Goal: Complete application form: Complete application form

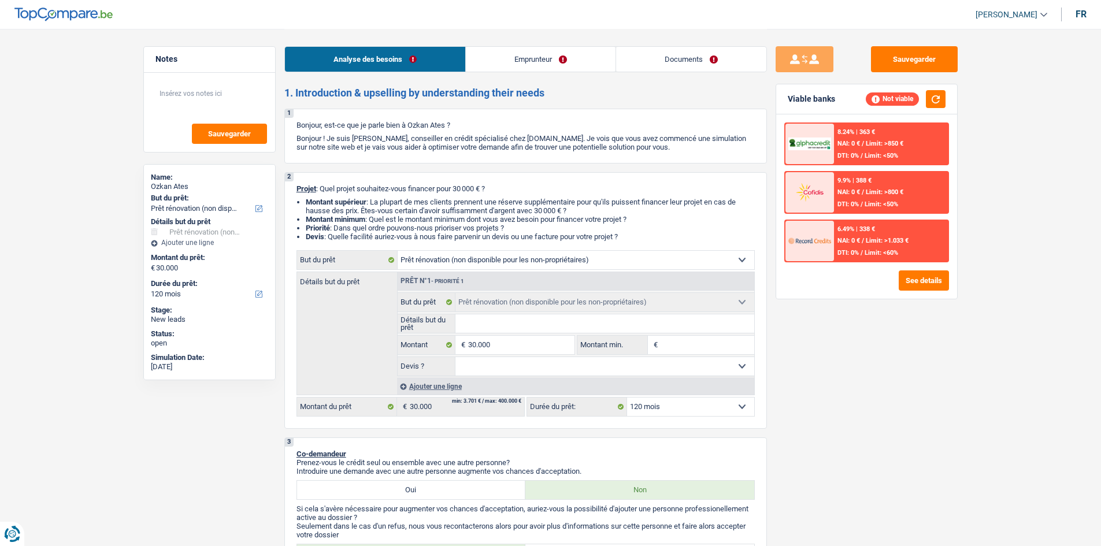
select select "renovation"
select select "120"
select select "renovation"
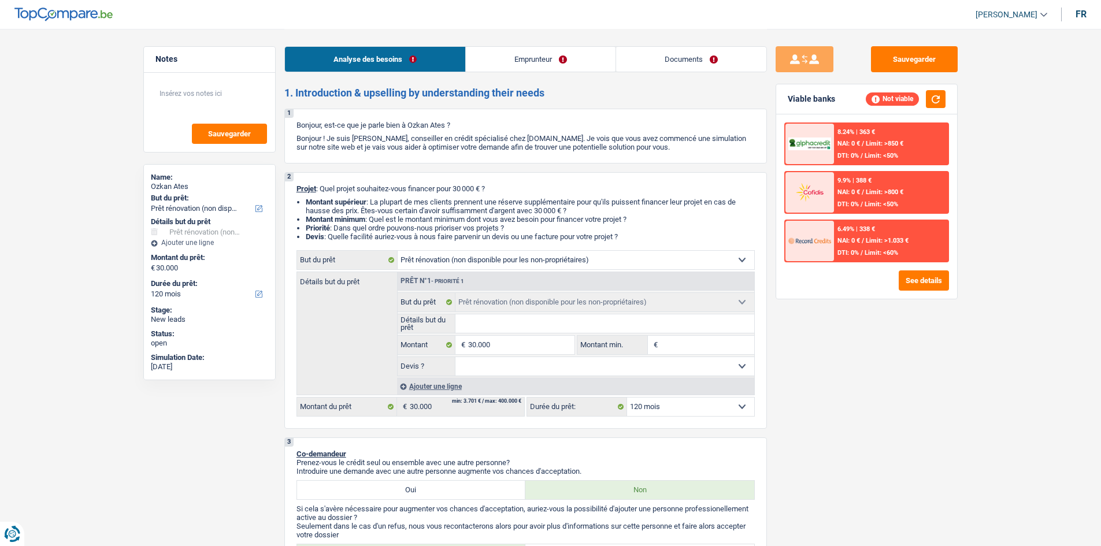
select select "120"
select select "mutuality"
select select "mutualityIndemnity"
select select "renovation"
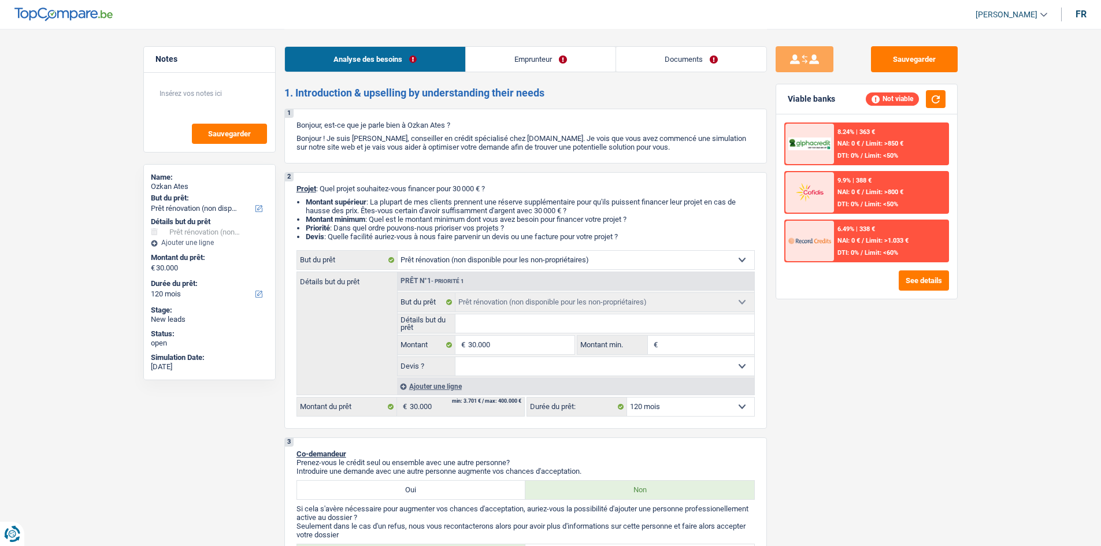
select select "120"
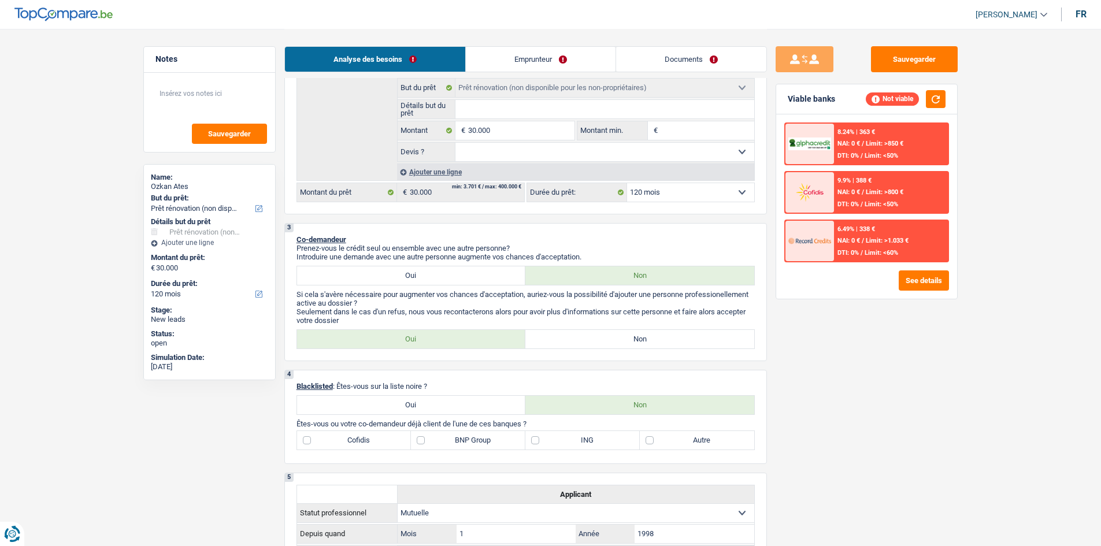
scroll to position [231, 0]
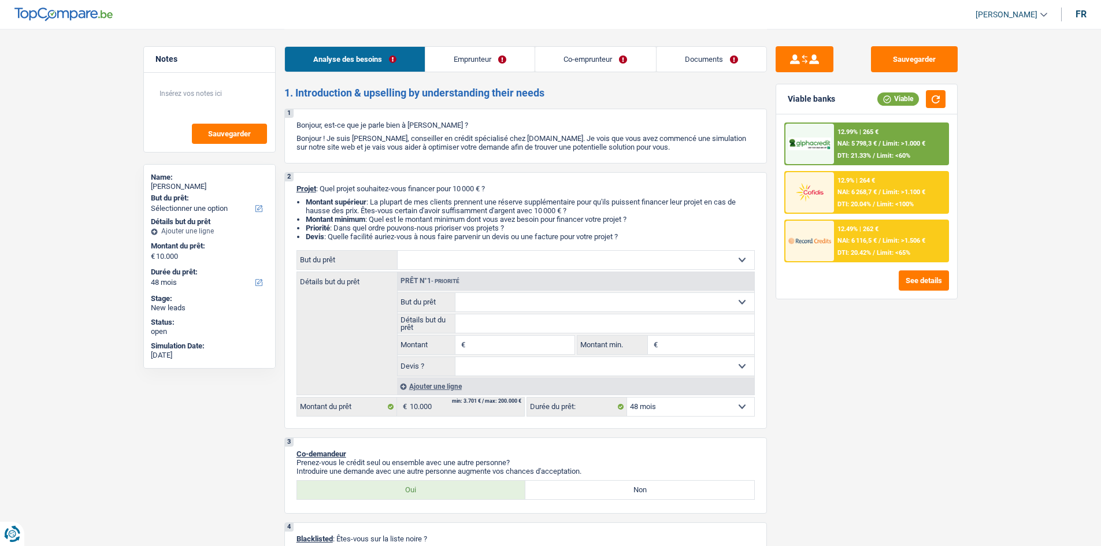
select select "48"
select select "privateEmployee"
select select "familyAllowances"
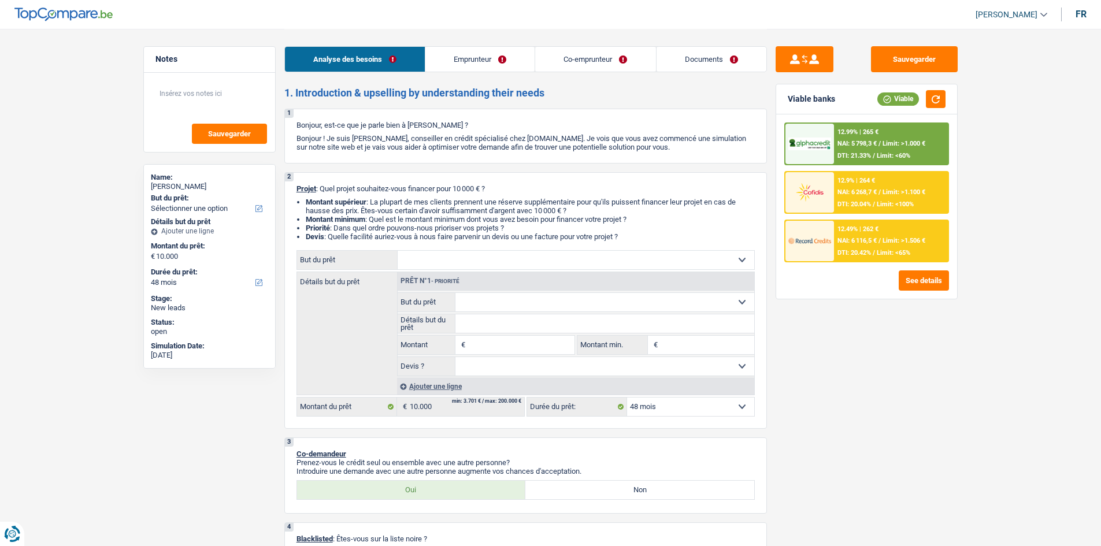
select select "netSalary"
select select "mealVouchers"
select select "netSalary"
select select "mealVouchers"
select select "ownerWithMortgage"
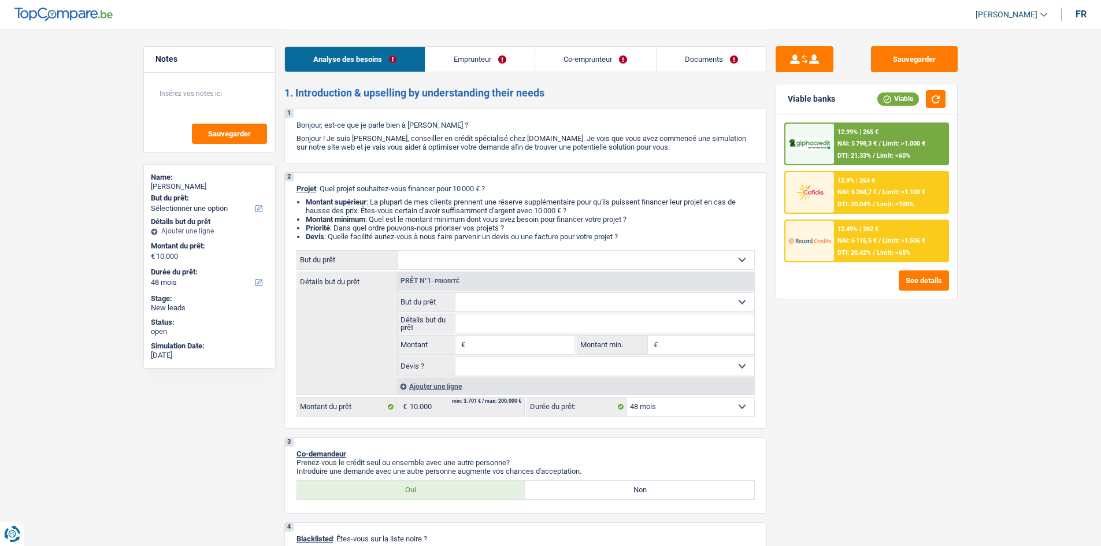
select select "mortgage"
select select "240"
select select "48"
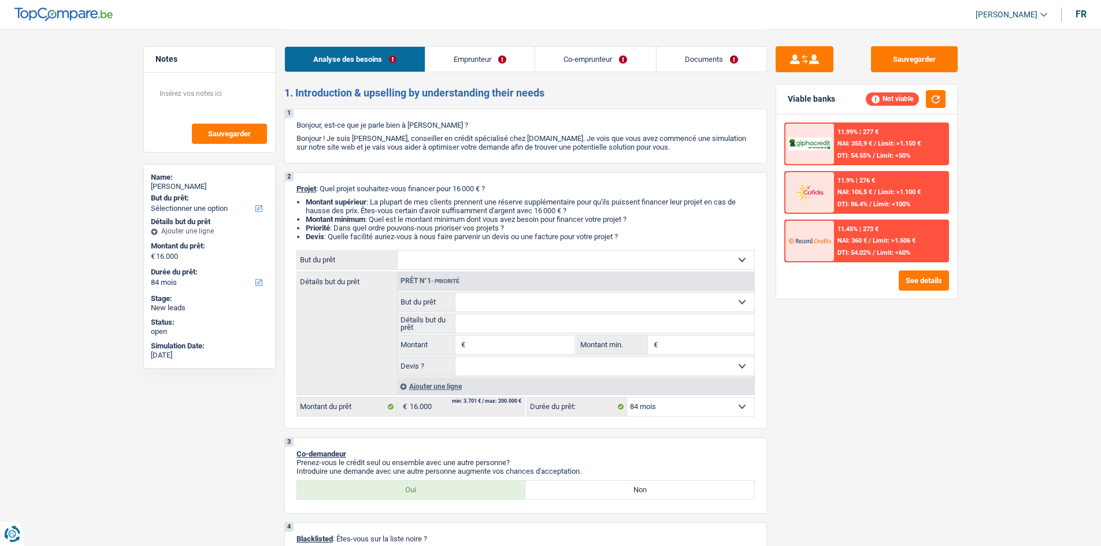
select select "84"
select select "unemployed"
select select "socialSecurity"
select select "unemployment"
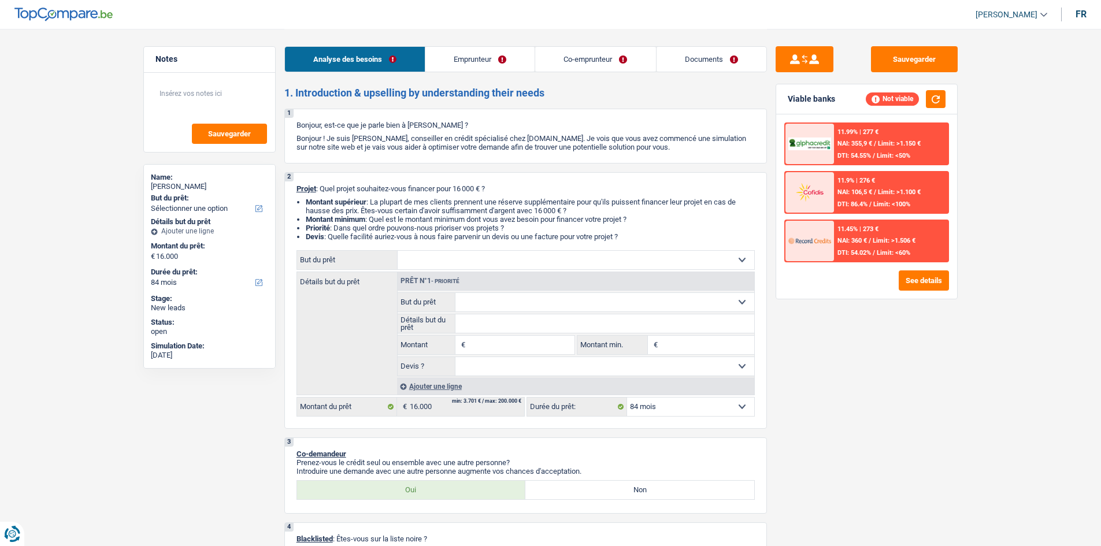
select select "liveWithParents"
select select "personalLoan"
select select "homeFurnishingOrRelocation"
select select "48"
select select "84"
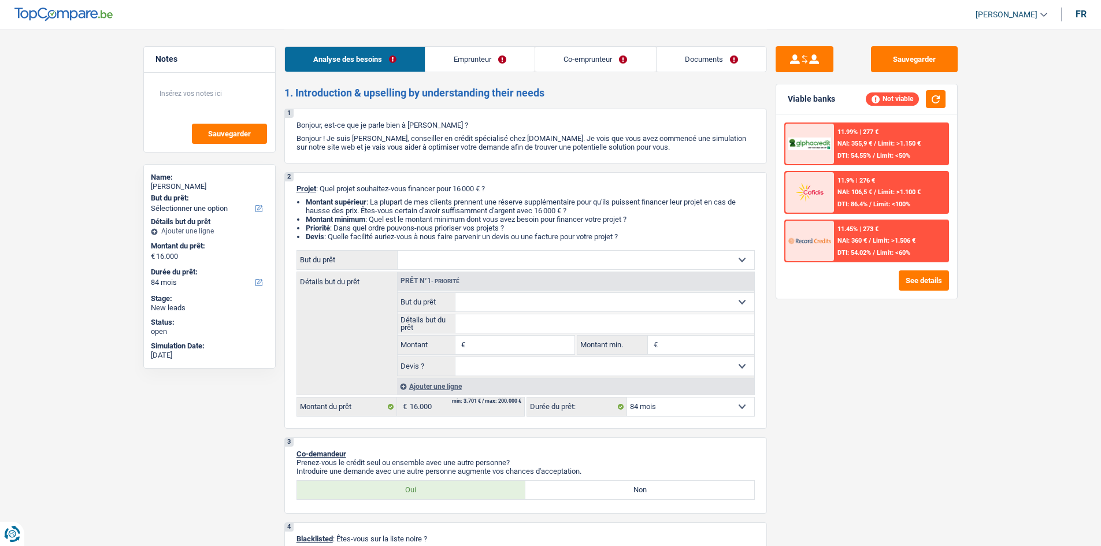
click at [500, 258] on select "Confort maison: meubles, textile, peinture, électroménager, outillage non-profe…" at bounding box center [576, 260] width 356 height 18
select select "medical"
click at [398, 251] on select "Confort maison: meubles, textile, peinture, électroménager, outillage non-profe…" at bounding box center [576, 260] width 356 height 18
select select "medical"
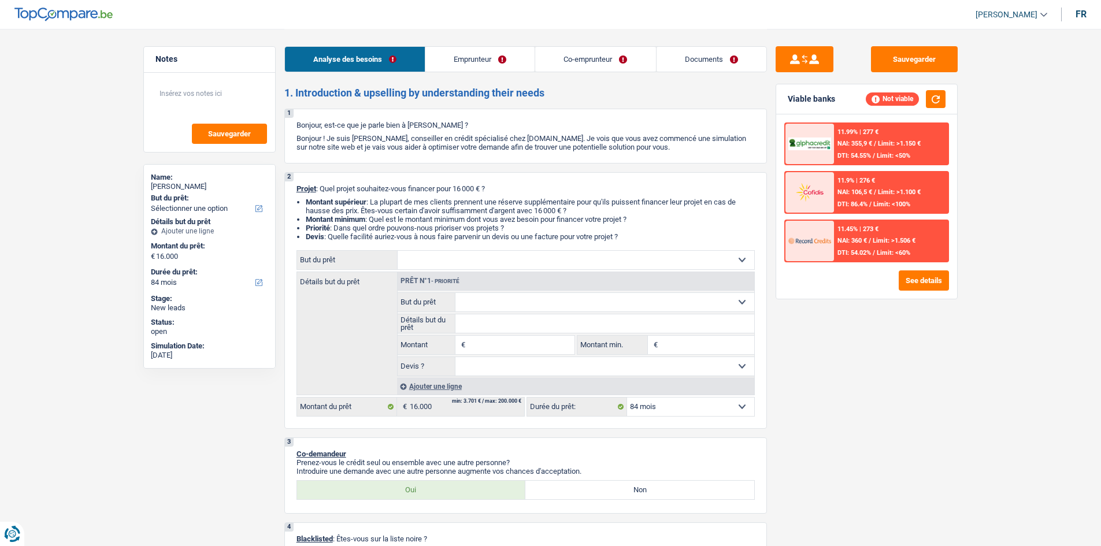
type input "16.000"
select select "medical"
type input "16.000"
select select "medical"
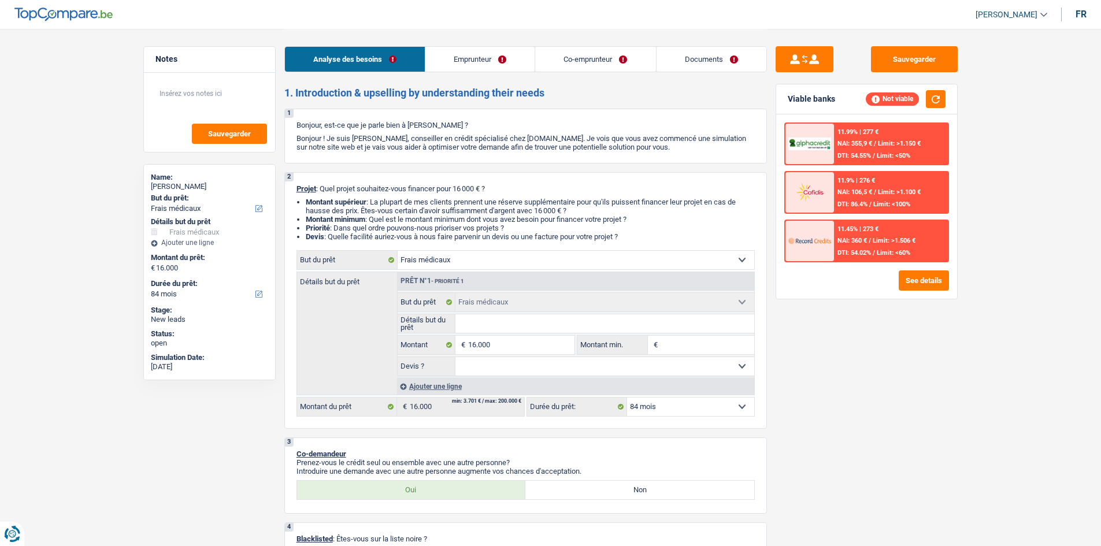
click at [510, 324] on input "Détails but du prêt" at bounding box center [604, 323] width 299 height 18
click at [520, 254] on select "Confort maison: meubles, textile, peinture, électroménager, outillage non-profe…" at bounding box center [576, 260] width 356 height 18
click at [398, 251] on select "Confort maison: meubles, textile, peinture, électroménager, outillage non-profe…" at bounding box center [576, 260] width 356 height 18
click at [525, 317] on input "Détails but du prêt" at bounding box center [604, 323] width 299 height 18
type input "o"
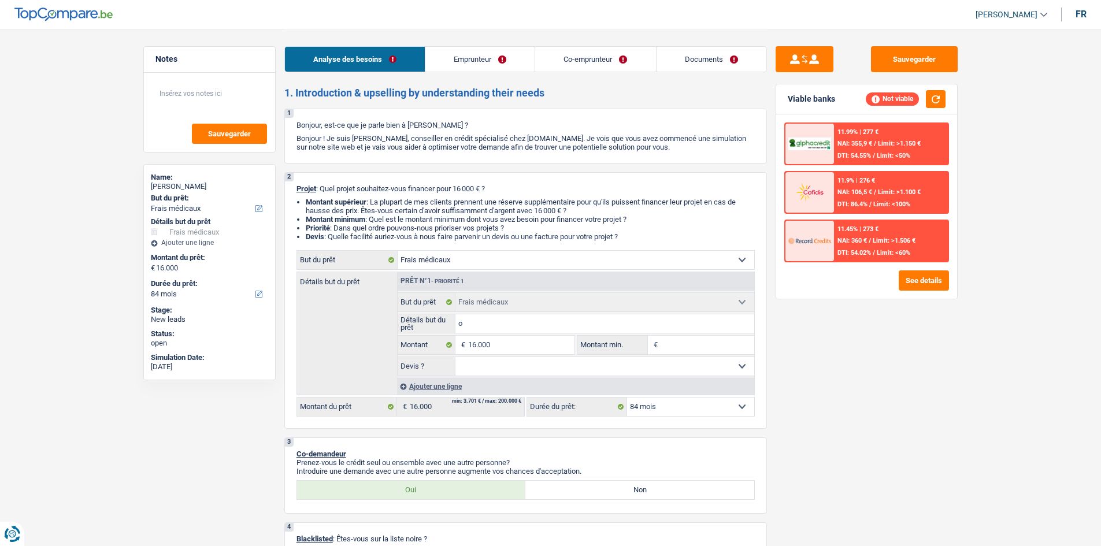
type input "o"
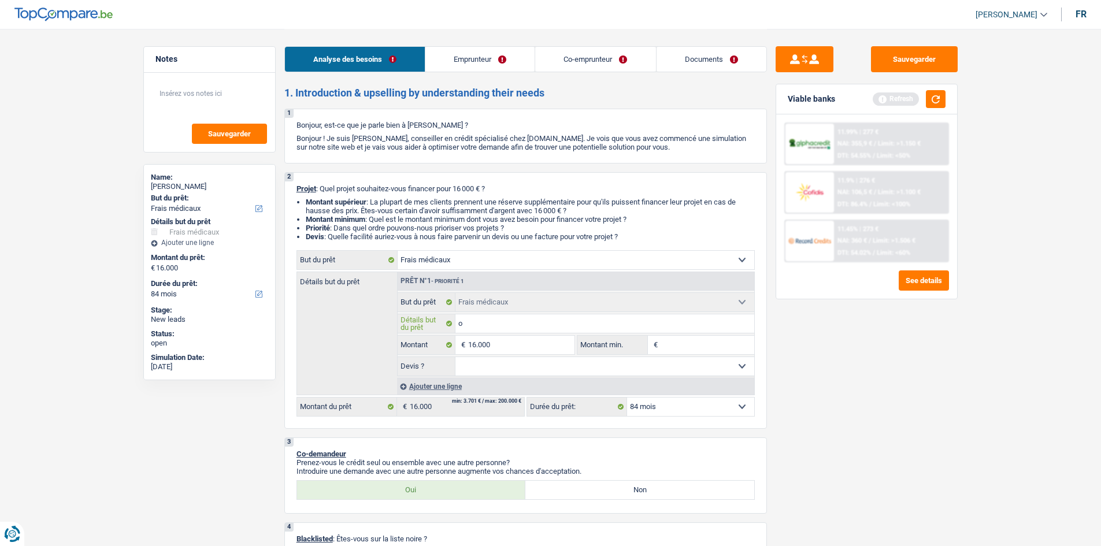
type input "op"
type input "ope"
type input "opea"
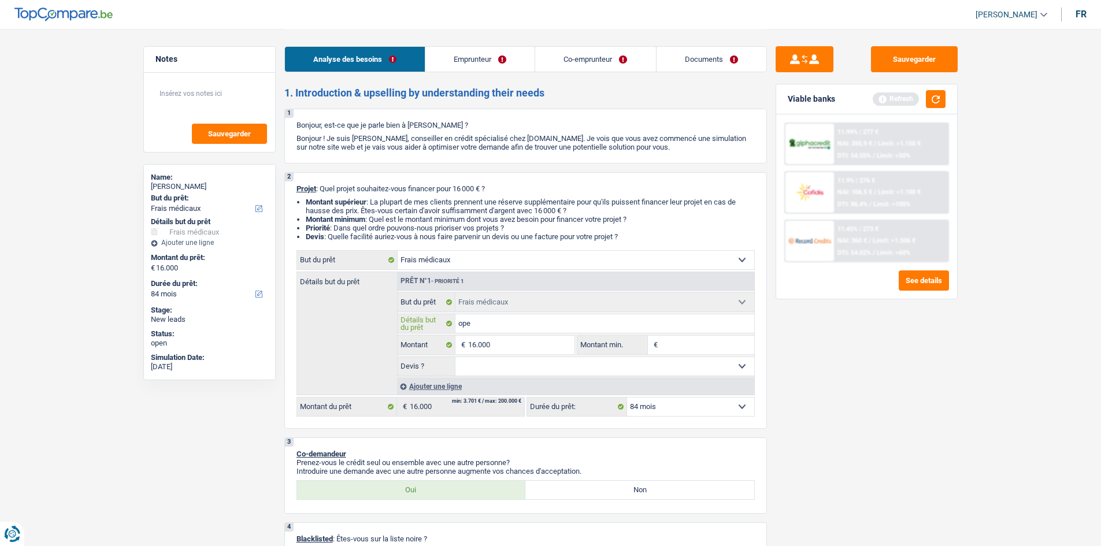
type input "opea"
type input "ope"
type input "op"
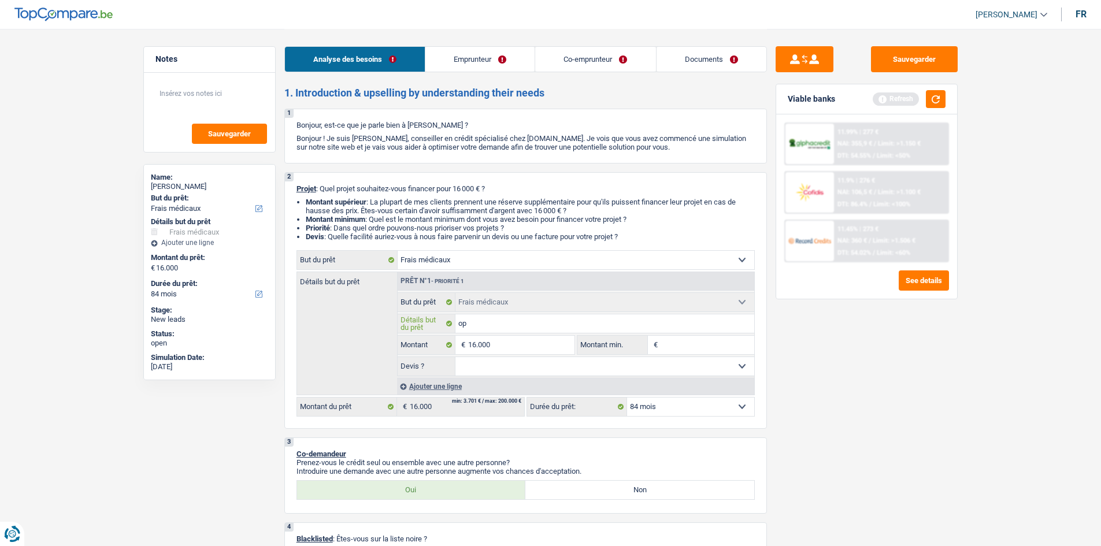
type input "o"
type input "O"
type input "Op"
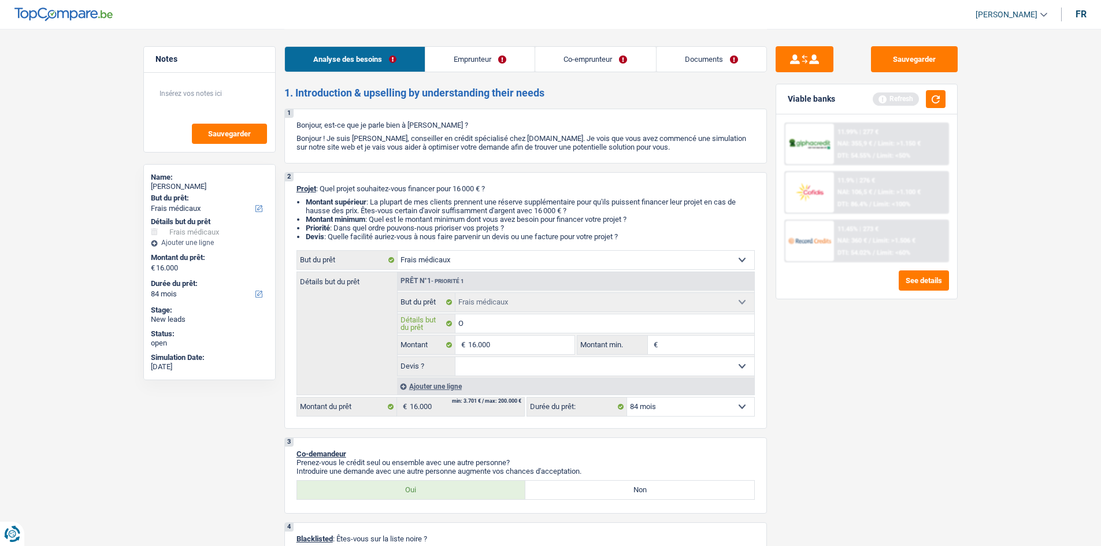
type input "Op"
type input "Opé"
type input "Opér"
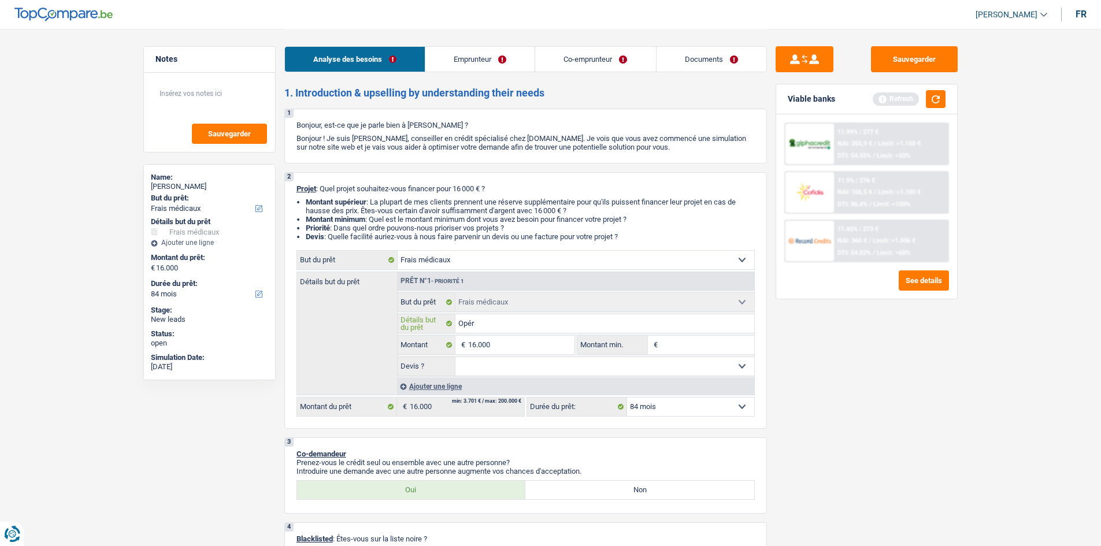
type input "Opéra"
type input "Opérat"
type input "Opérati"
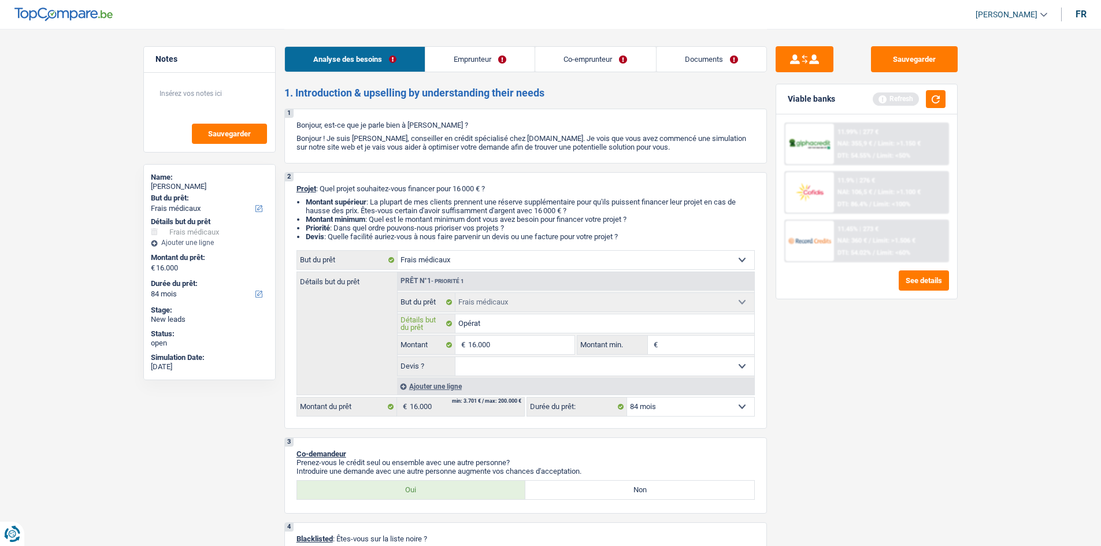
type input "Opérati"
type input "Opératio"
type input "Opération"
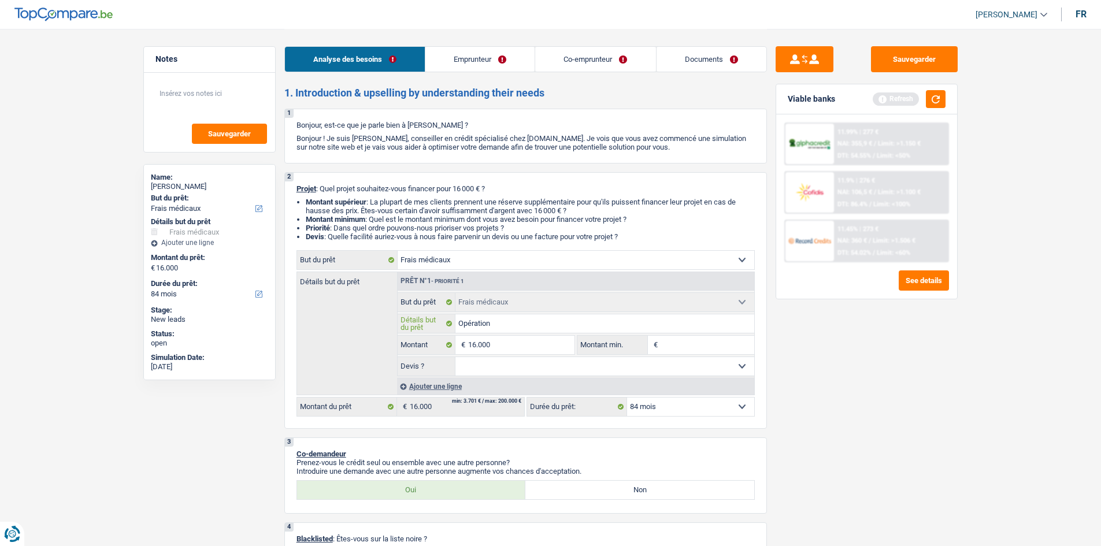
type input "Opération"
type input "Opération f"
type input "Opération fa"
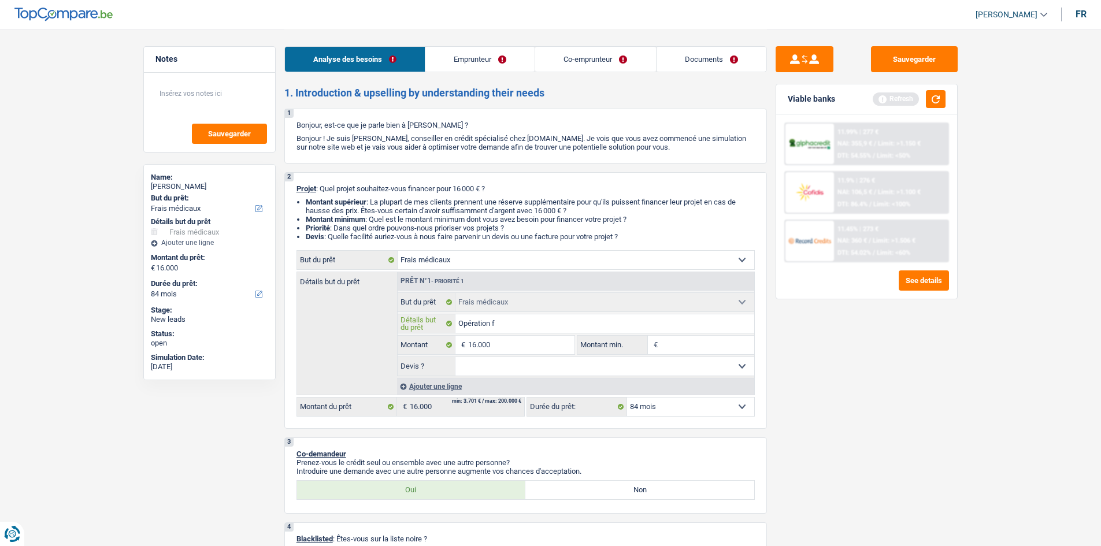
type input "Opération fa"
type input "Opération fam"
type input "Opération fami"
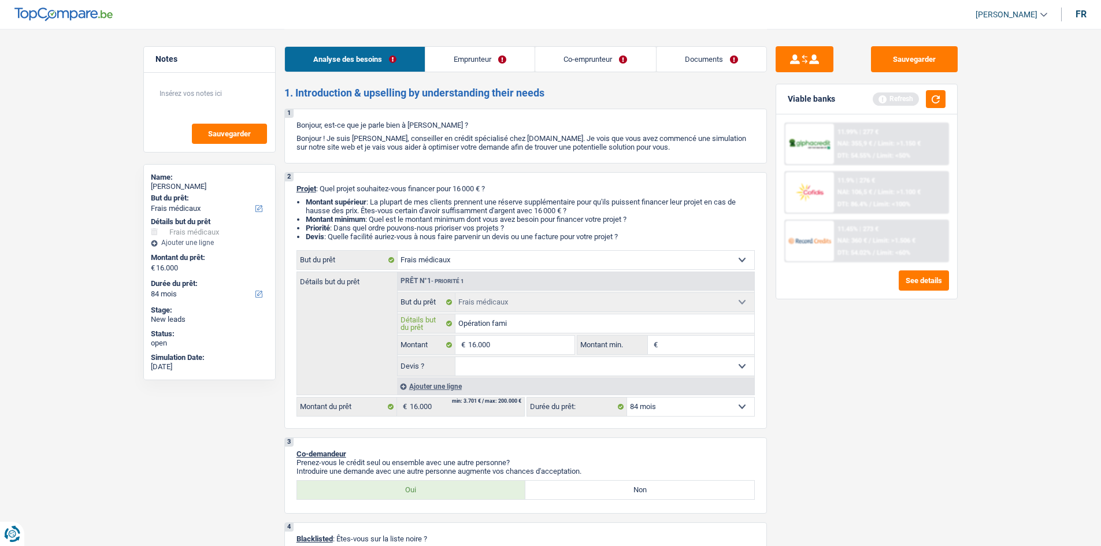
type input "Opération famil"
type input "Opération famili"
type input "Opération familia"
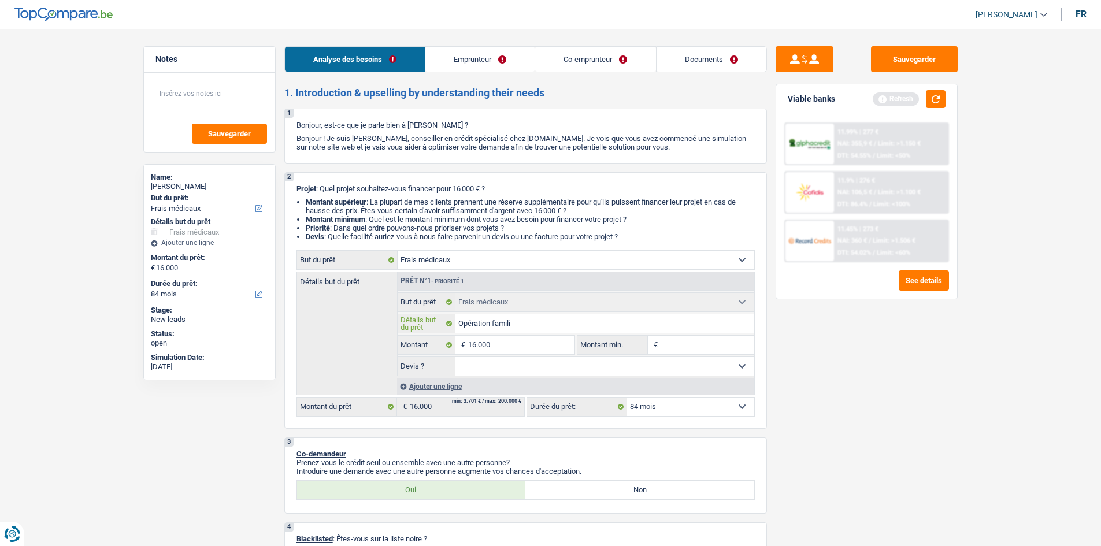
type input "Opération familia"
type input "Opération familial"
type input "Opération familiale"
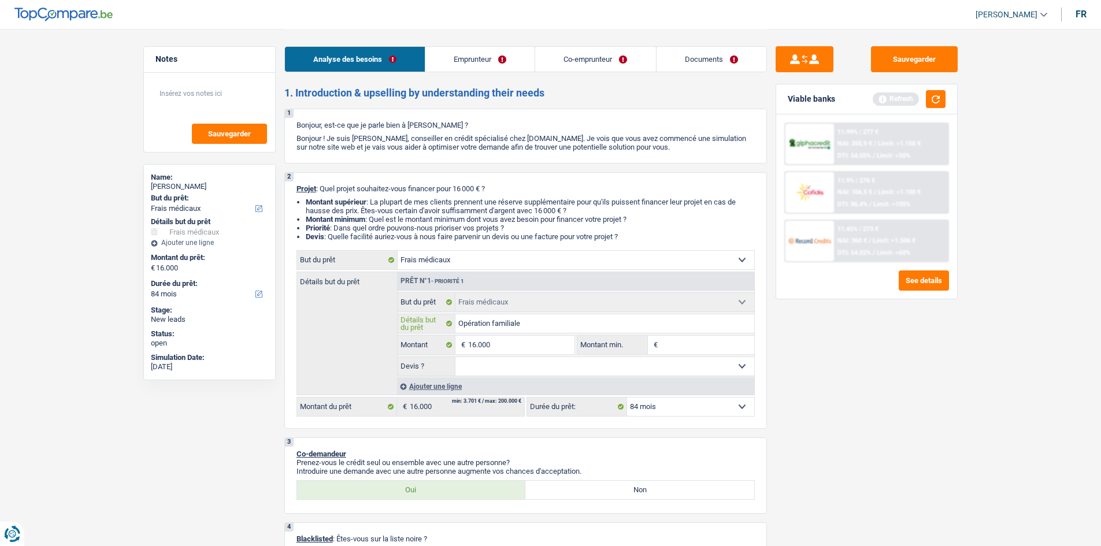
type input "Opération familiale"
type input "Opération familiale d"
type input "Opération familiale da"
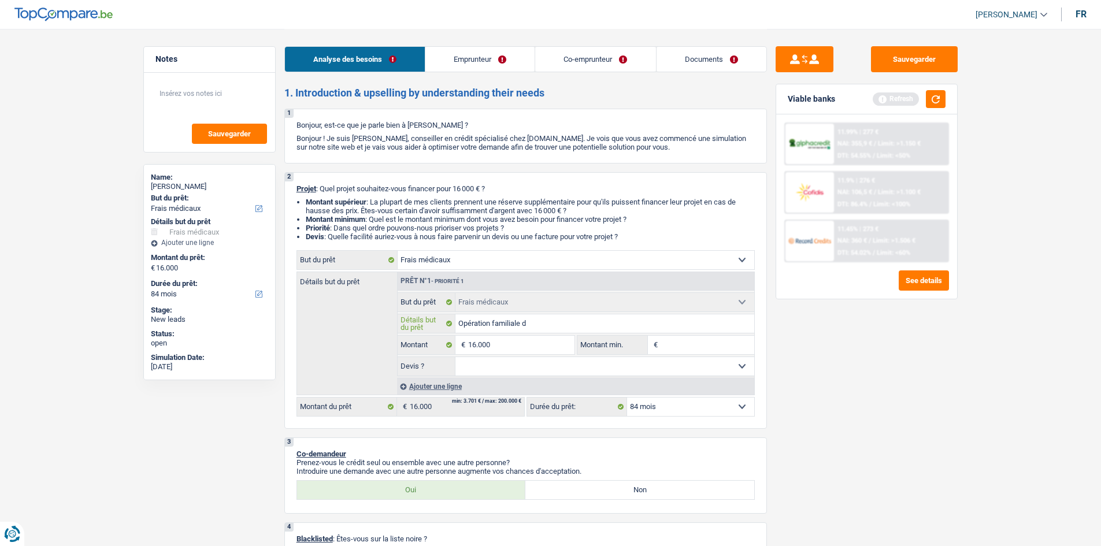
type input "Opération familiale da"
type input "Opération familiale dan"
type input "Opération familiale dans"
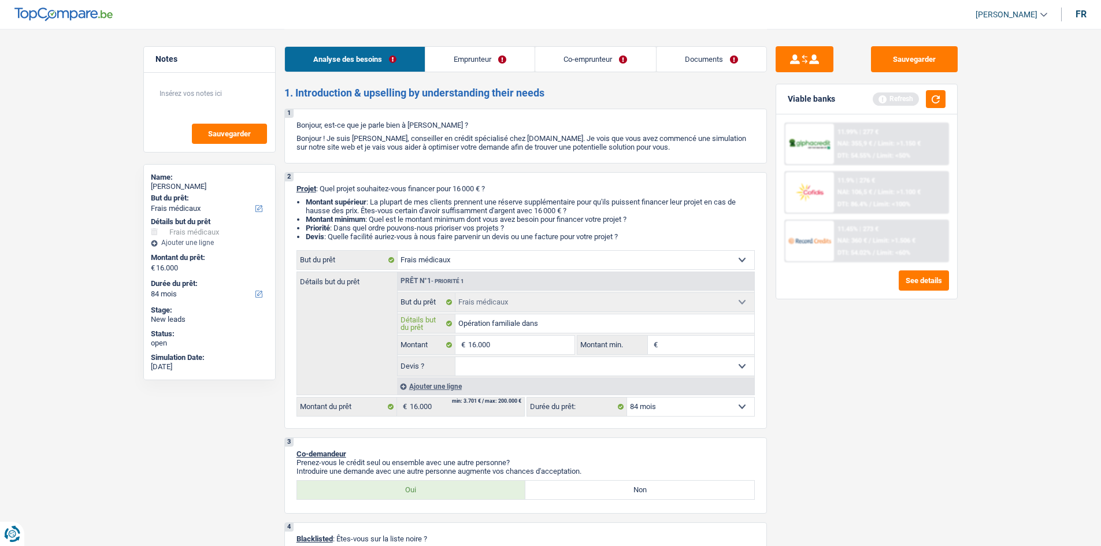
type input "Opération familiale dans"
type input "Opération familiale dans l"
type input "Opération familiale dans le"
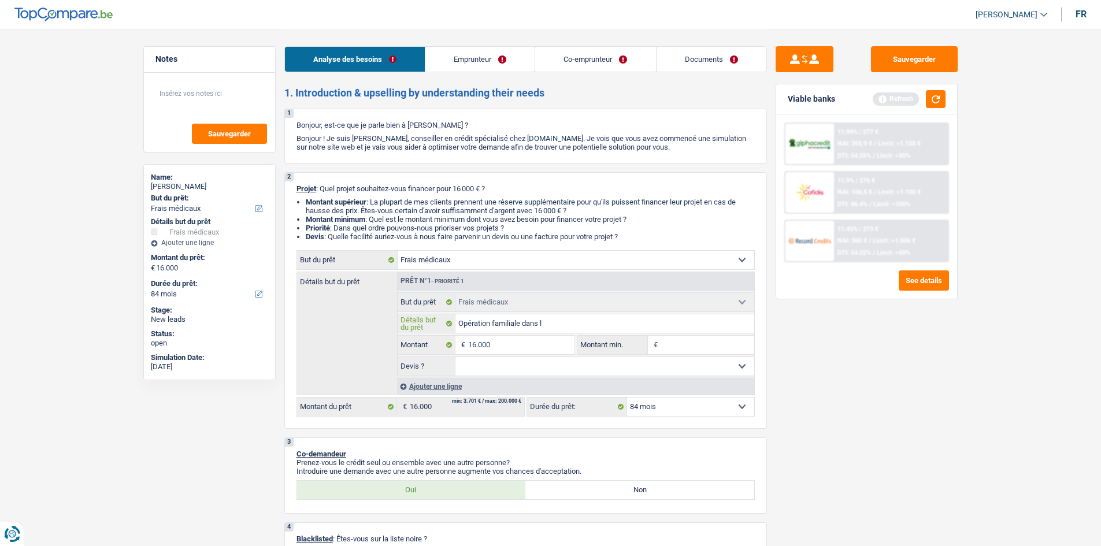
type input "Opération familiale dans le"
type input "Opération familiale dans le p"
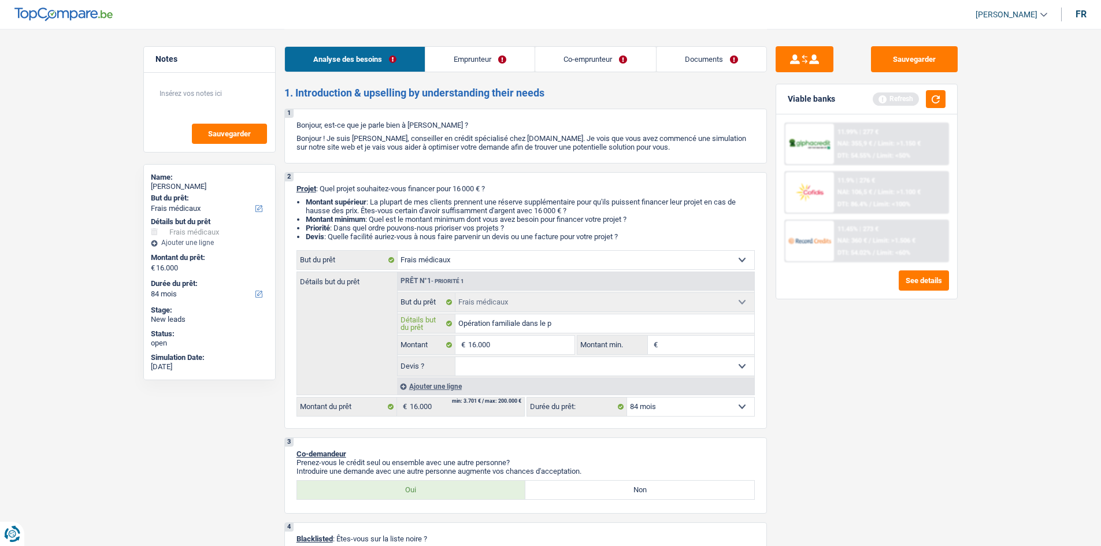
type input "Opération familiale dans le pa"
type input "Opération familiale dans le pay"
type input "Opération familiale dans le pays"
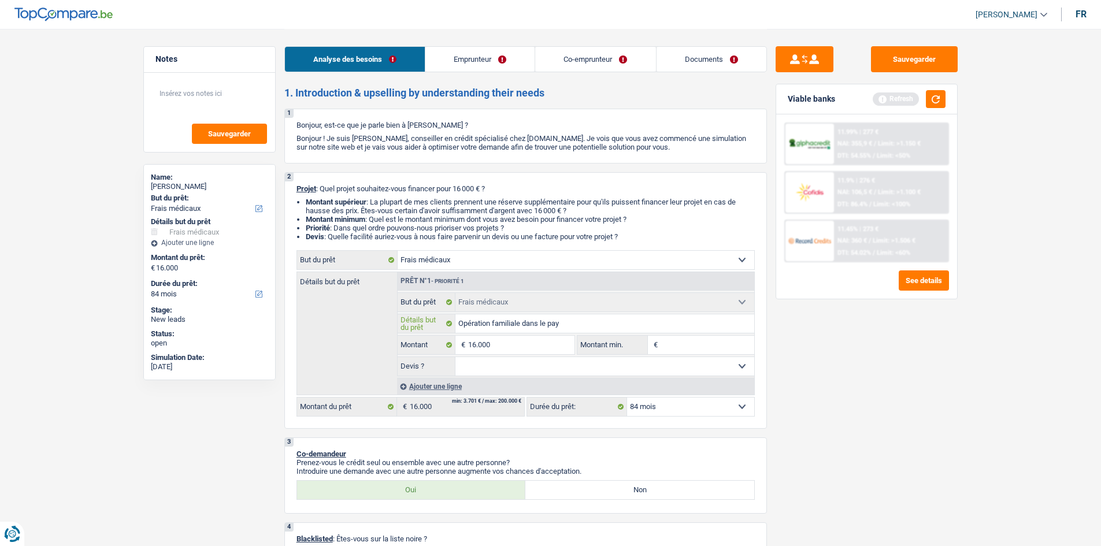
type input "Opération familiale dans le pays"
type input "Opération familiale dans le pays d"
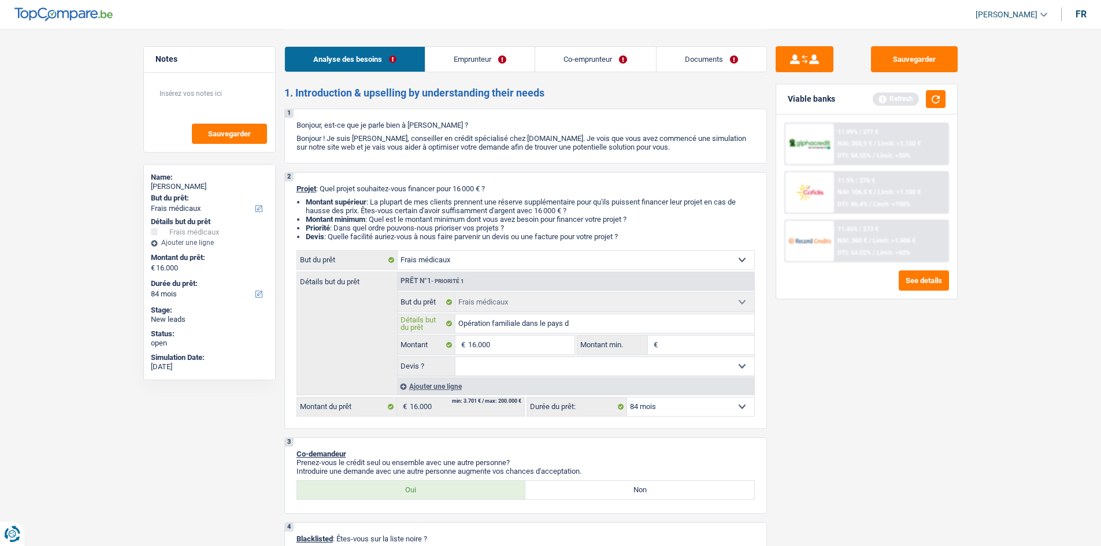
type input "Opération familiale dans le pays d'"
type input "Opération familiale dans le pays d'o"
type input "Opération familiale dans le pays d'or"
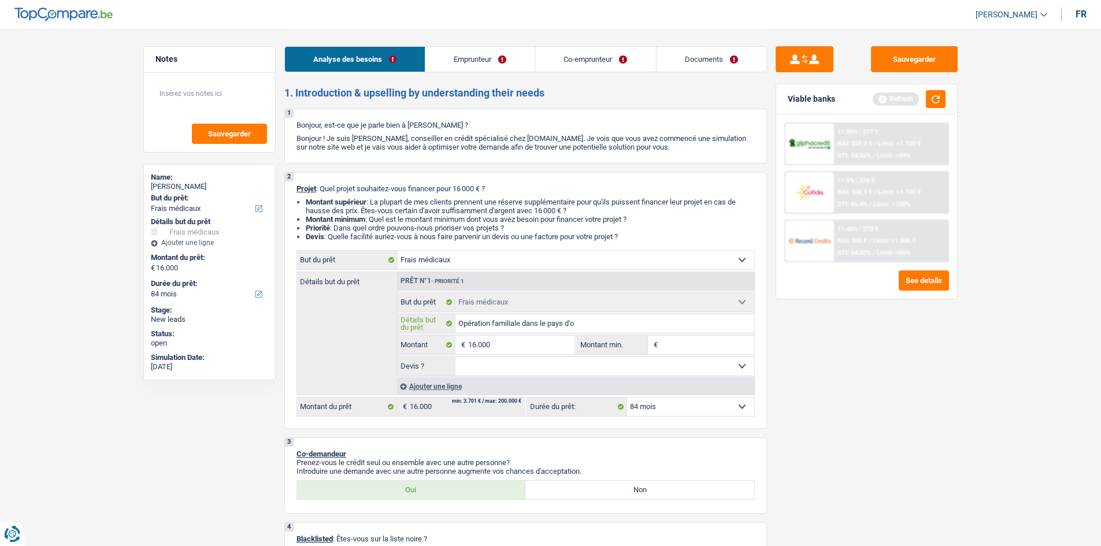
type input "Opération familiale dans le pays d'or"
type input "Opération familiale dans le pays d'ori"
type input "Opération familiale dans le pays d'orig"
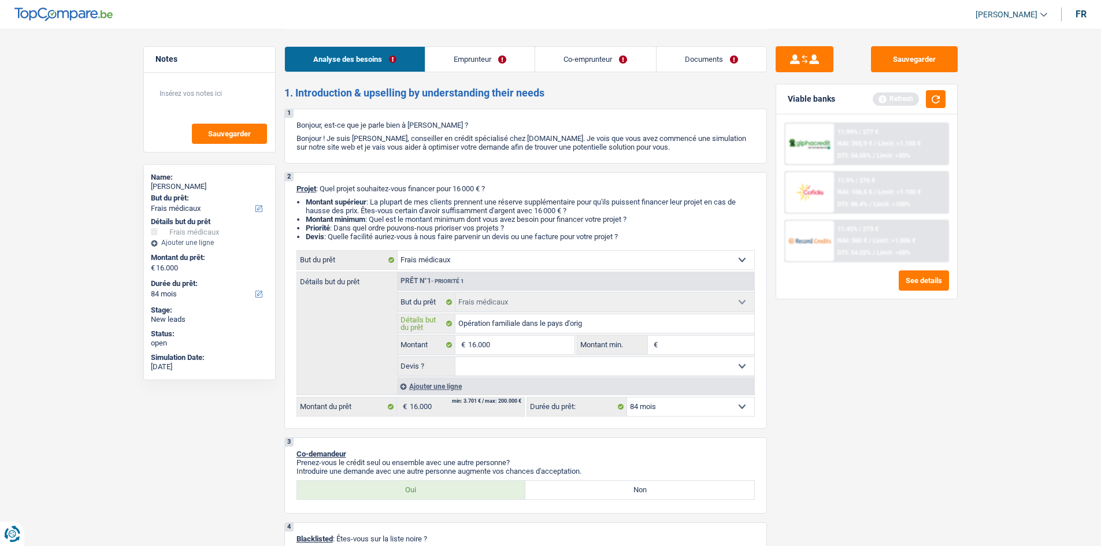
type input "Opération familiale dans le pays d'origi"
type input "Opération familiale dans le pays d'origin"
type input "Opération familiale dans le pays d'origine"
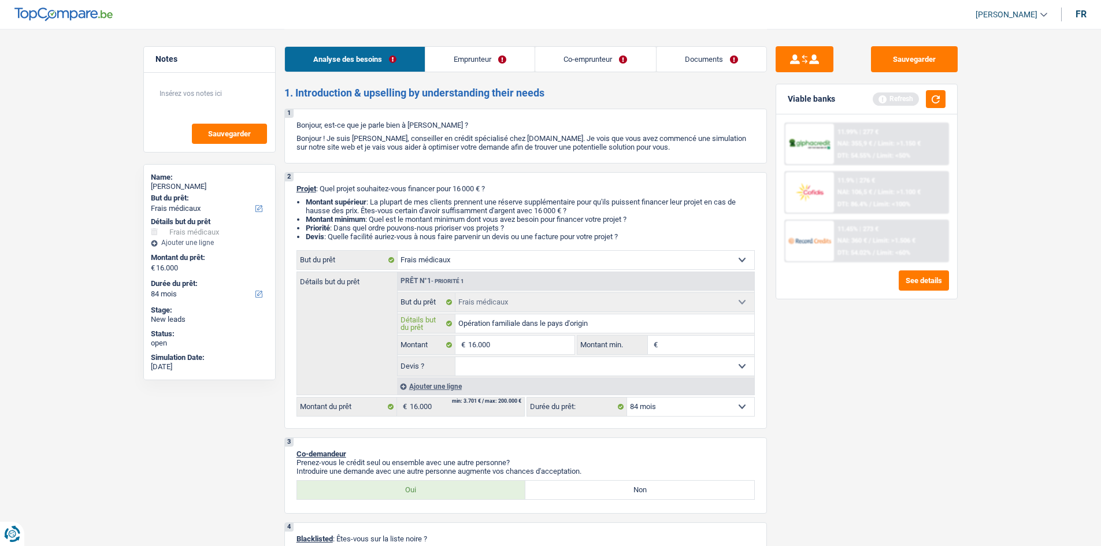
type input "Opération familiale dans le pays d'origine"
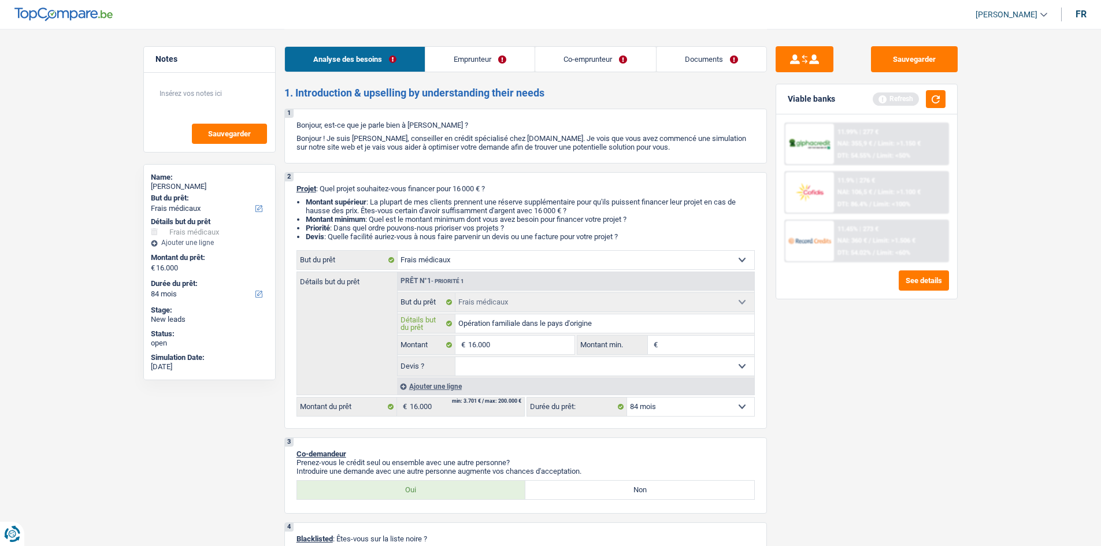
type input "Opération familiale dans le pays d'origine"
click at [701, 339] on input "Montant min." at bounding box center [707, 345] width 94 height 18
type input "1"
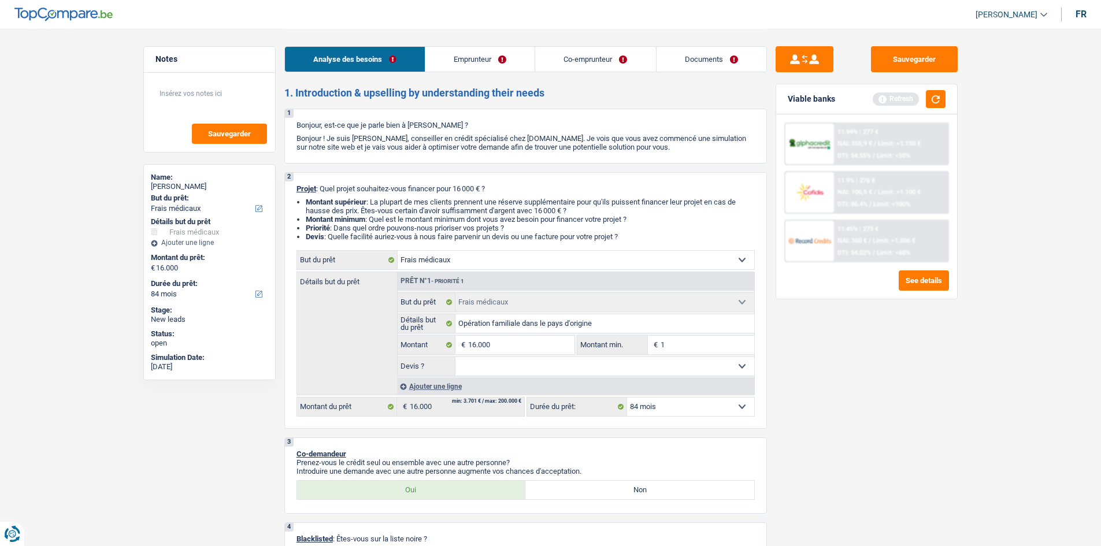
type input "1"
type input "16"
type input "160"
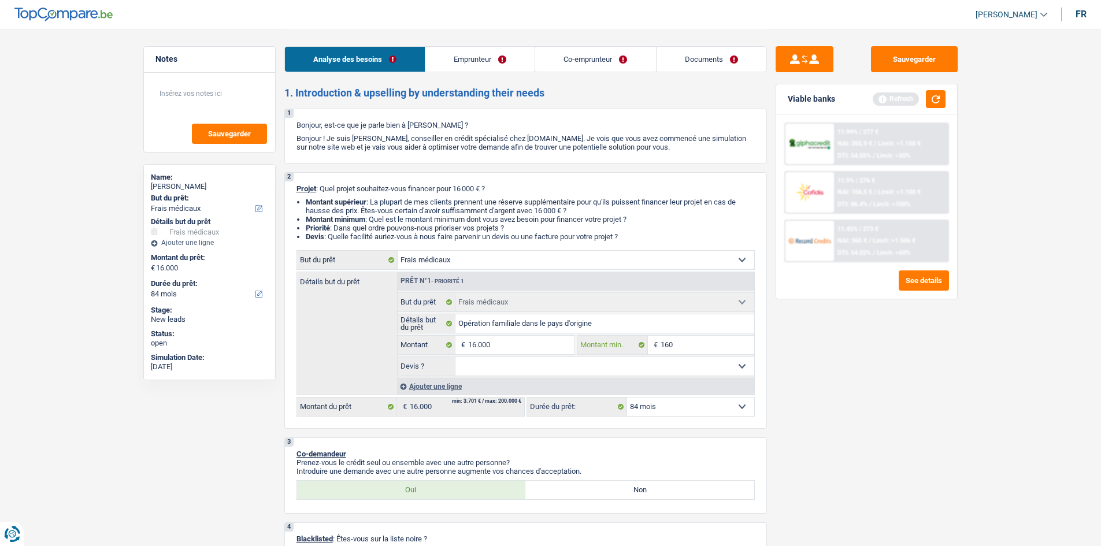
type input "1.600"
type input "16.000"
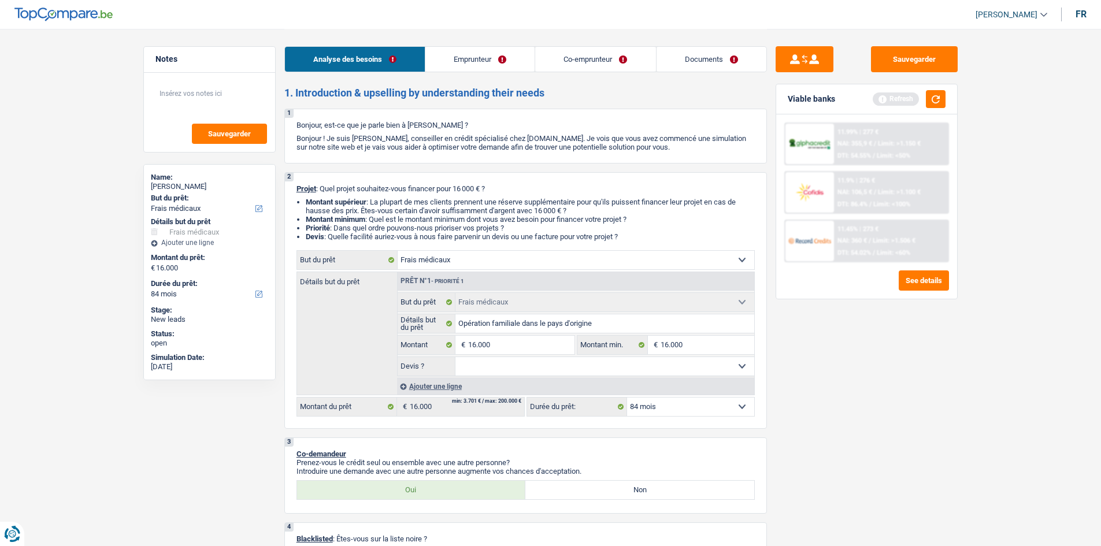
click at [680, 359] on select "Oui Non Non répondu Sélectionner une option" at bounding box center [604, 366] width 299 height 18
select select "false"
click at [455, 357] on select "Oui Non Non répondu Sélectionner une option" at bounding box center [604, 366] width 299 height 18
select select "false"
